Goal: Information Seeking & Learning: Learn about a topic

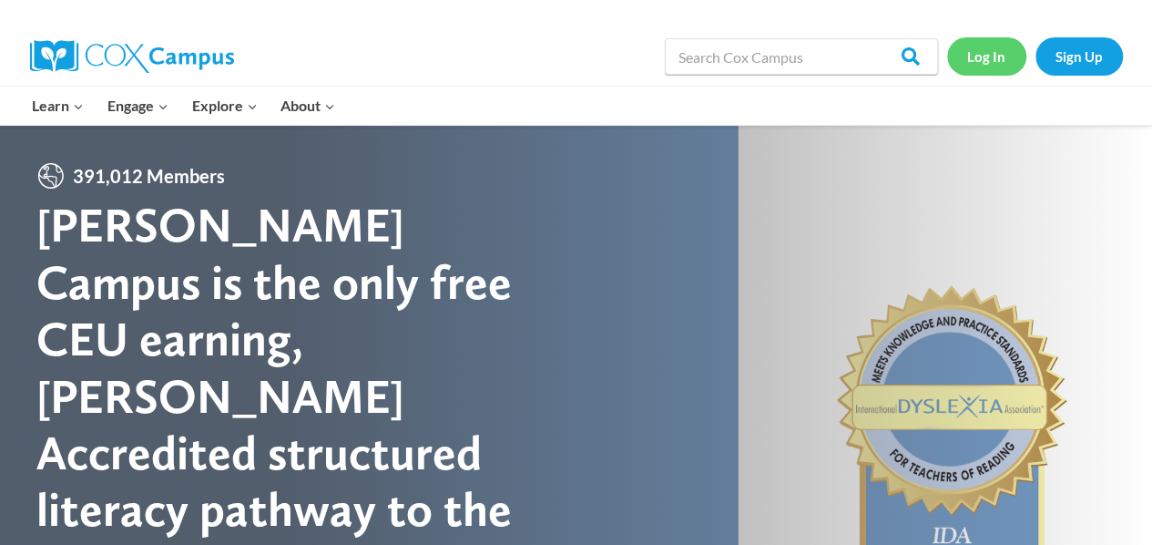
click at [982, 61] on link "Log In" at bounding box center [986, 55] width 79 height 37
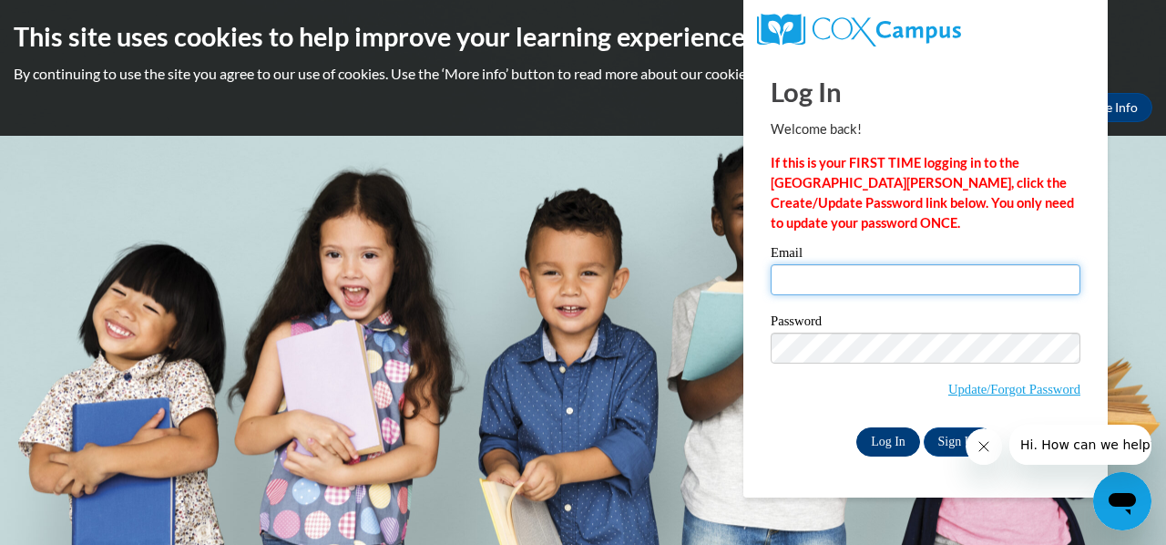
type input "stephanieischarles@gmail.com"
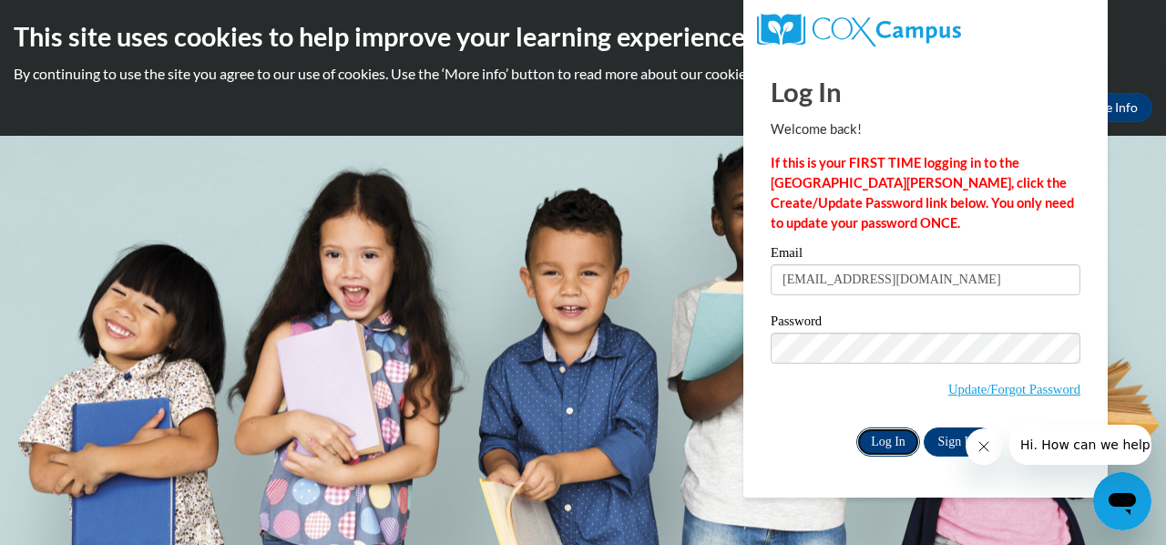
click at [893, 442] on input "Log In" at bounding box center [888, 441] width 64 height 29
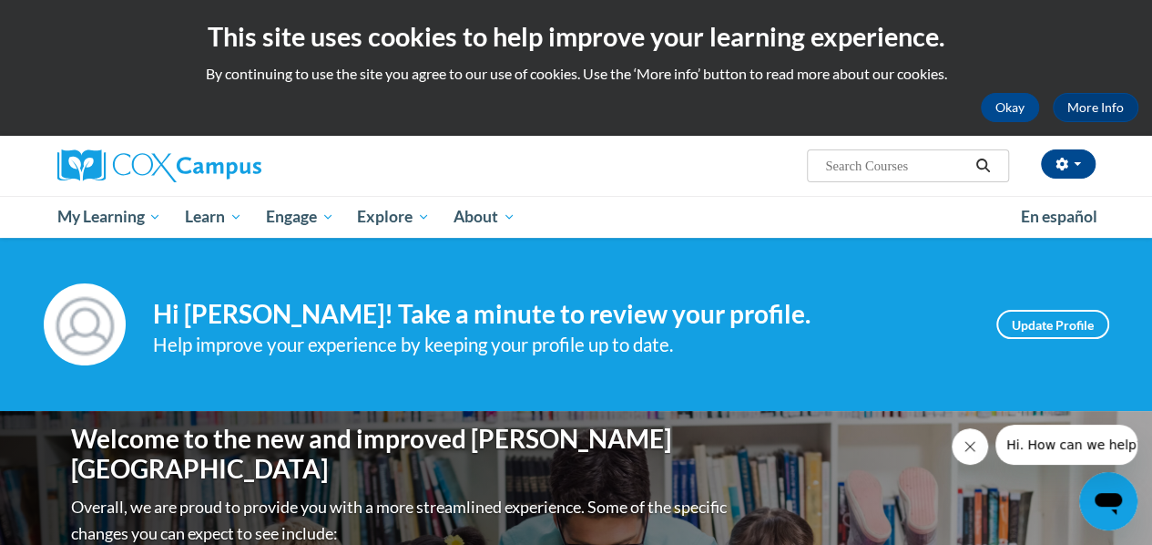
click at [925, 165] on input "Search..." at bounding box center [896, 166] width 146 height 22
type input "health and safety"
click at [984, 160] on icon "Search" at bounding box center [983, 165] width 14 height 14
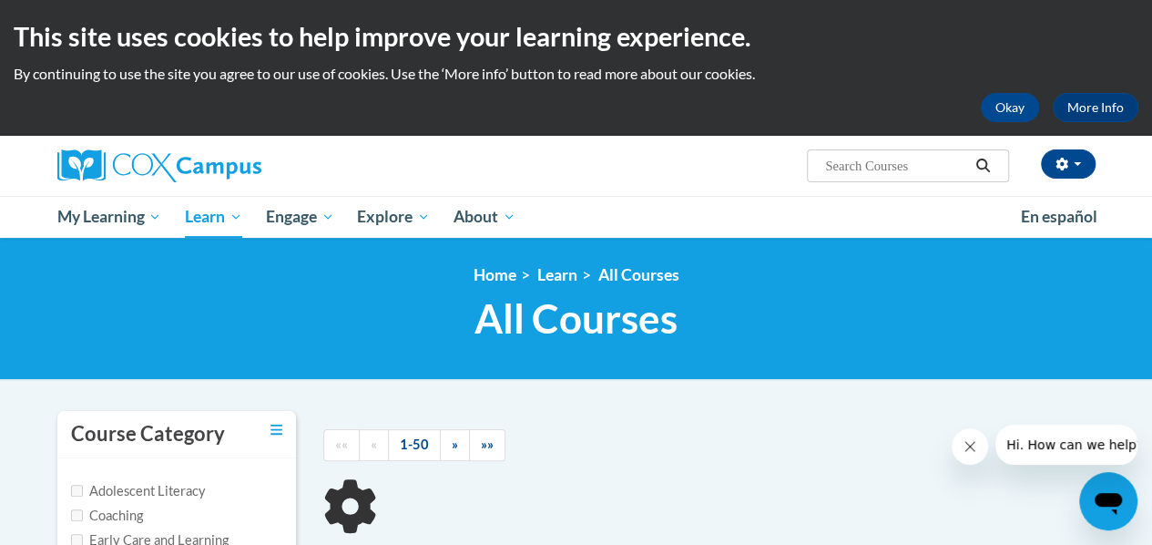
type input "health and safety"
